Goal: Answer question/provide support: Share knowledge or assist other users

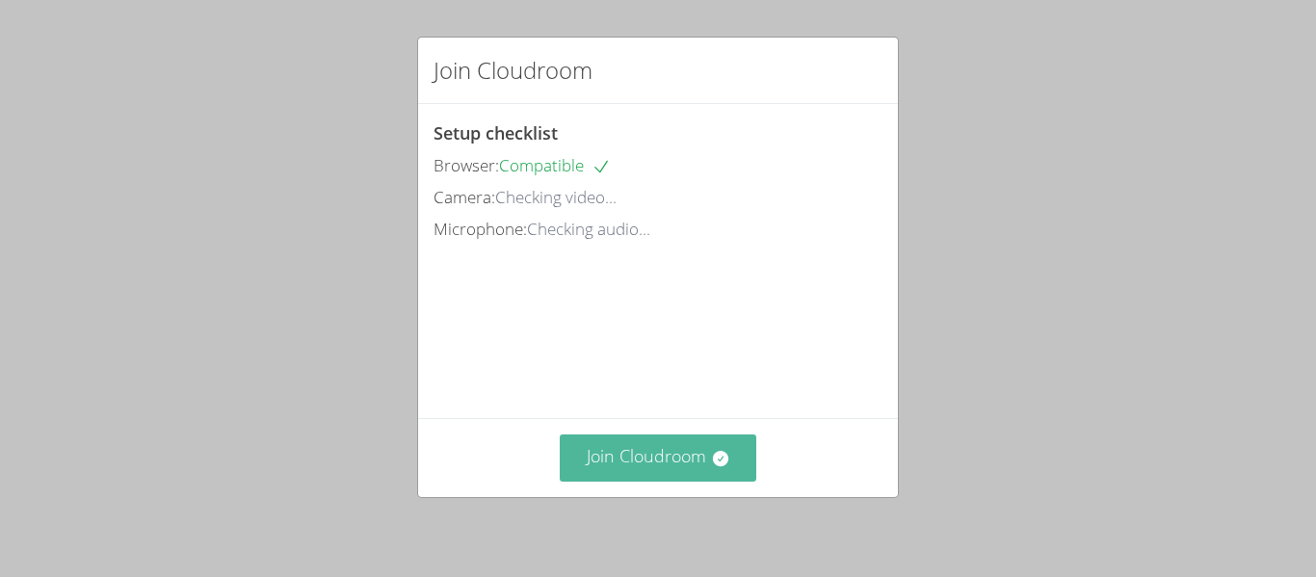
click at [711, 462] on icon at bounding box center [720, 458] width 19 height 19
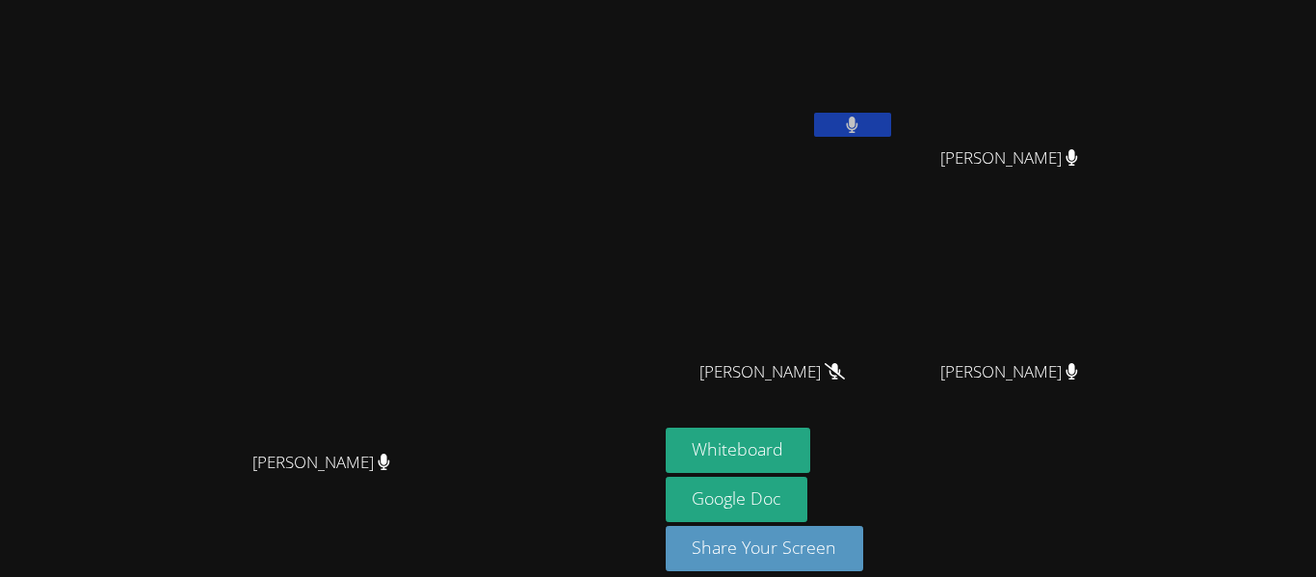
click at [891, 132] on button at bounding box center [852, 125] width 77 height 24
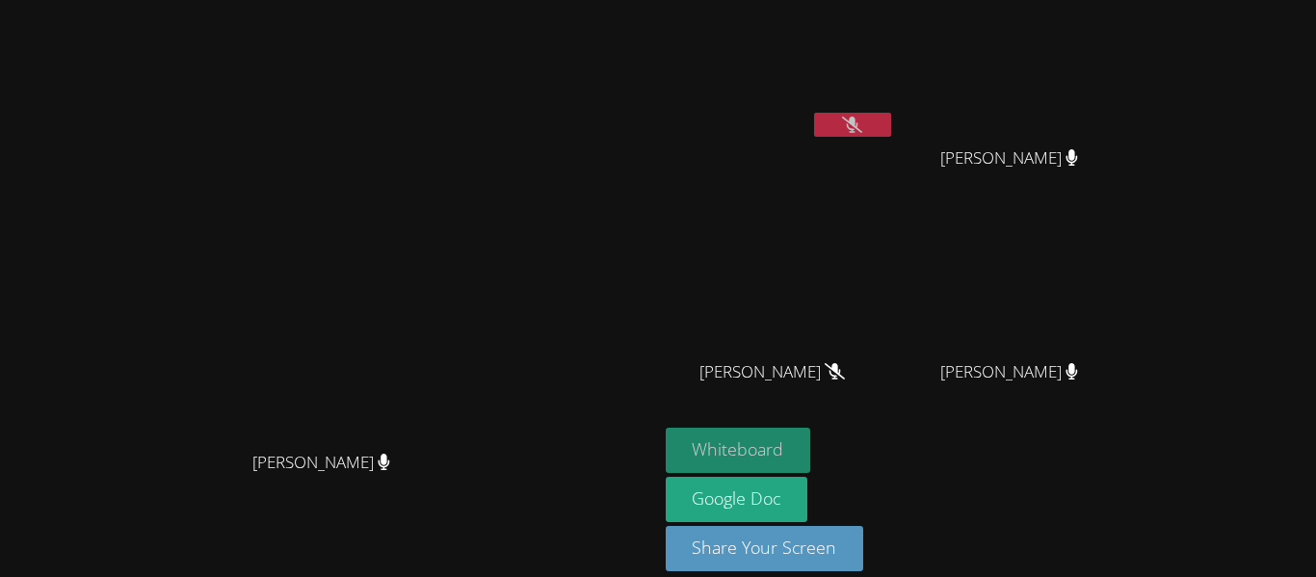
click at [811, 456] on button "Whiteboard" at bounding box center [737, 450] width 145 height 45
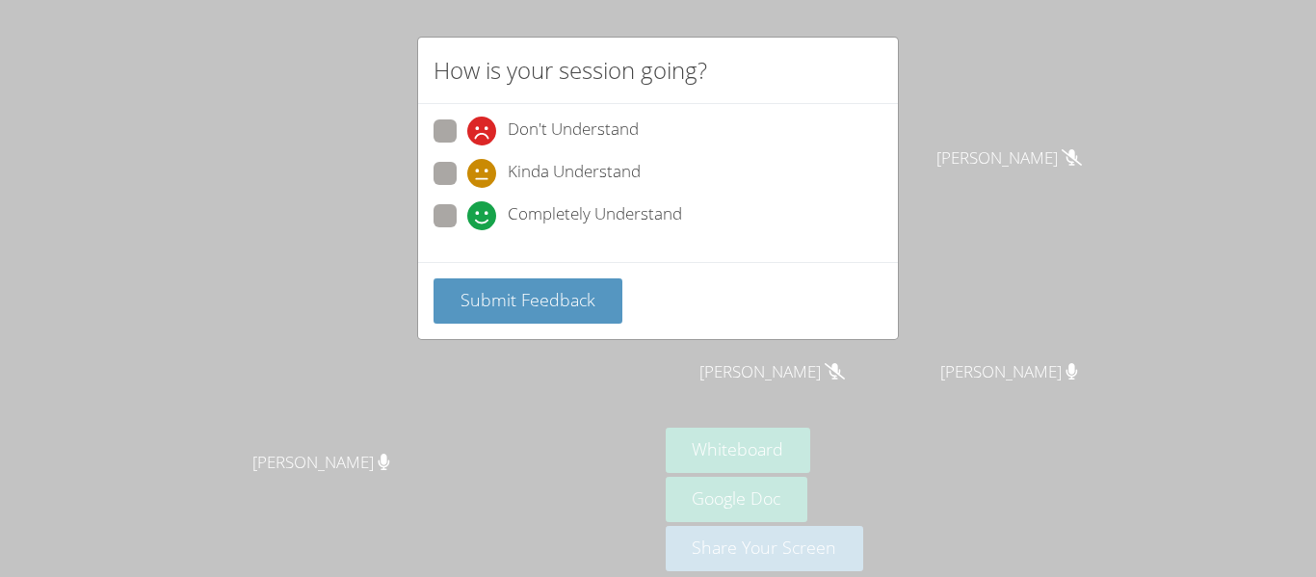
click at [485, 228] on icon at bounding box center [481, 215] width 29 height 29
click at [483, 221] on input "Completely Understand" at bounding box center [475, 212] width 16 height 16
radio input "true"
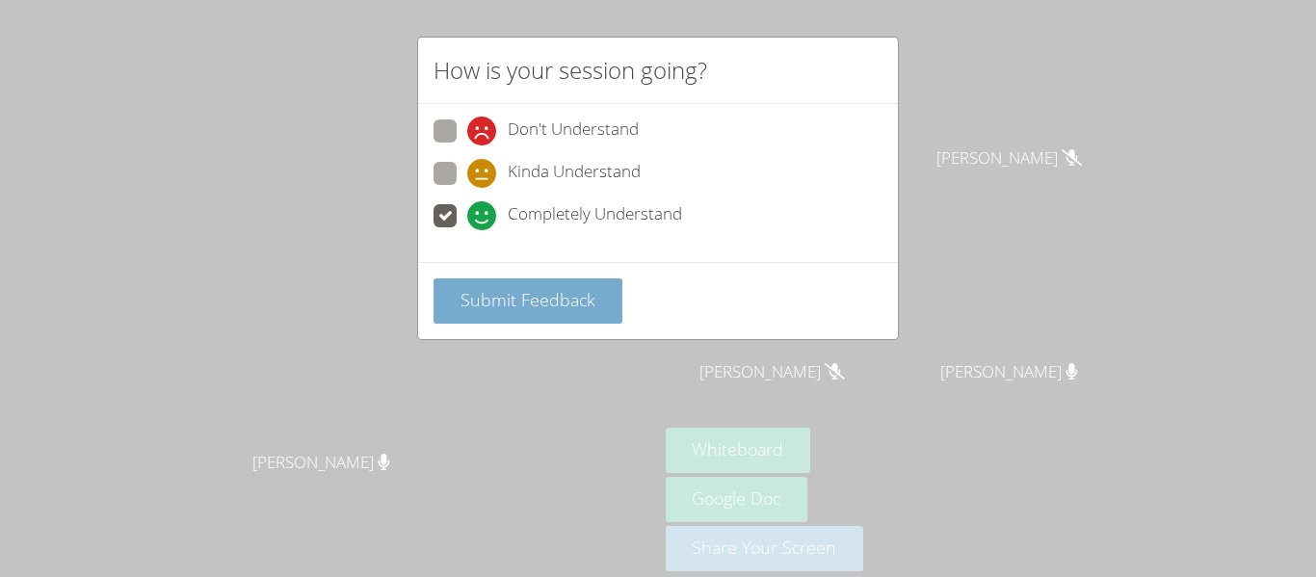
click at [509, 301] on span "Submit Feedback" at bounding box center [527, 299] width 135 height 23
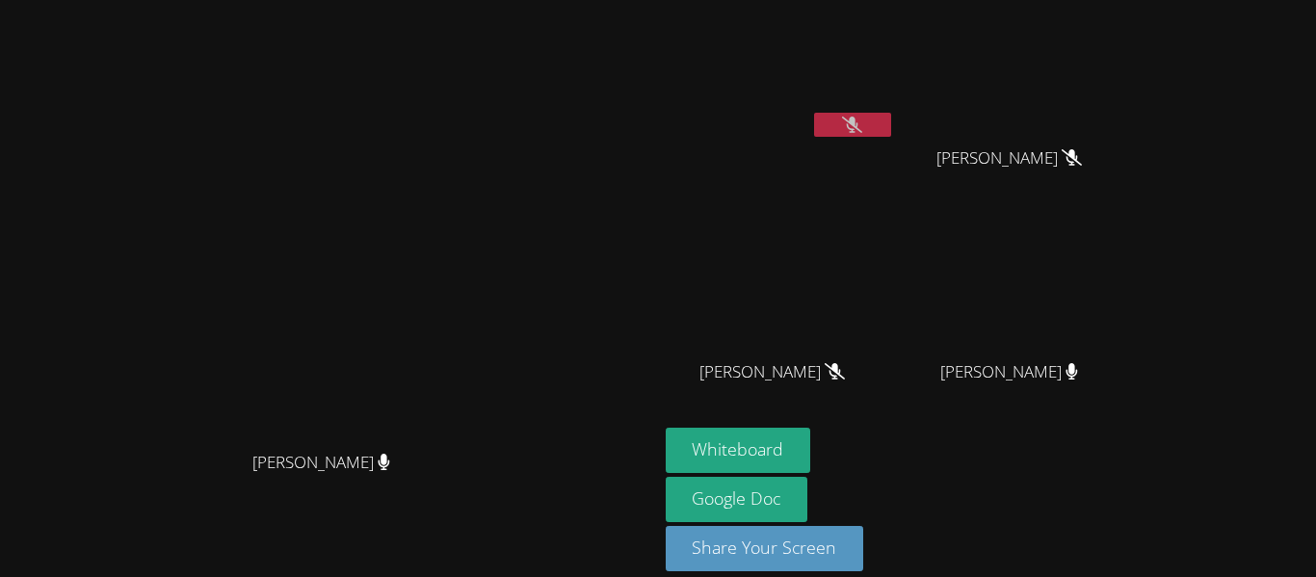
click at [862, 129] on icon at bounding box center [852, 125] width 20 height 16
click at [891, 132] on button at bounding box center [852, 125] width 77 height 24
